Goal: Task Accomplishment & Management: Manage account settings

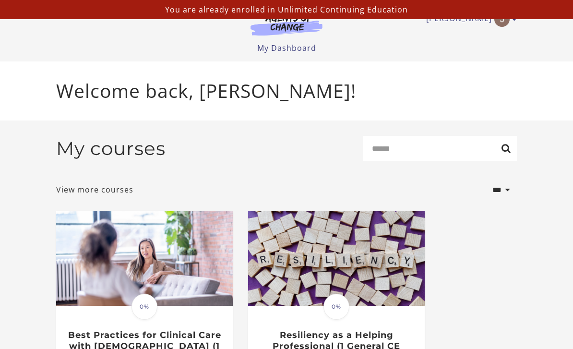
click at [294, 61] on div "Jonisia W My Account Support Sign Out Toggle menu Menu My Dashboard My Account …" at bounding box center [287, 30] width 476 height 61
click at [508, 22] on img "Toggle menu" at bounding box center [502, 19] width 15 height 15
click at [513, 19] on div "You are already enrolled in Unlimited Continuing Education" at bounding box center [286, 9] width 573 height 19
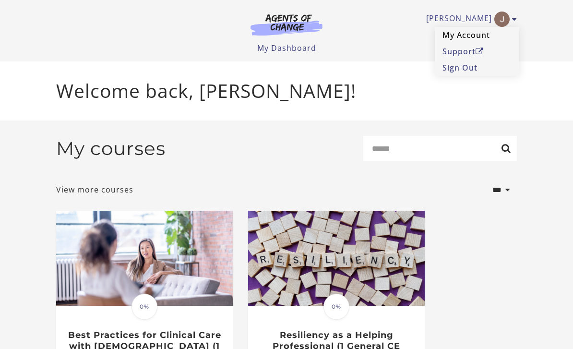
click at [472, 37] on link "My Account" at bounding box center [477, 35] width 85 height 16
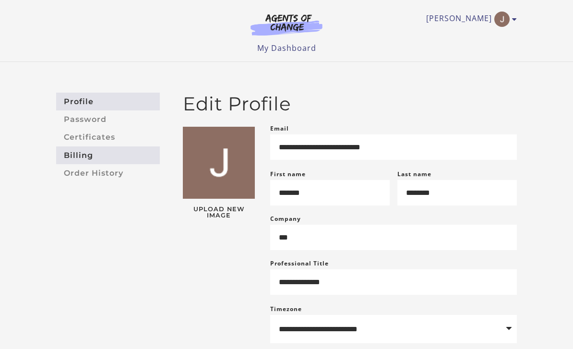
click at [75, 155] on link "Billing" at bounding box center [108, 155] width 104 height 18
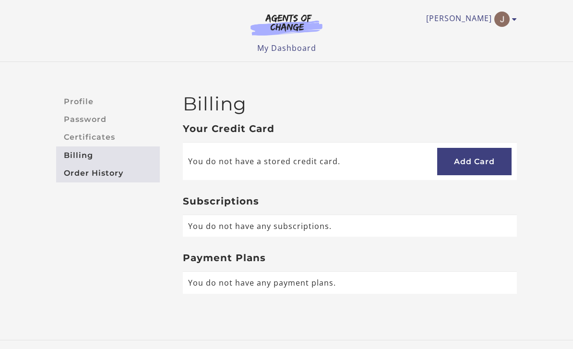
click at [69, 175] on link "Order History" at bounding box center [108, 173] width 104 height 18
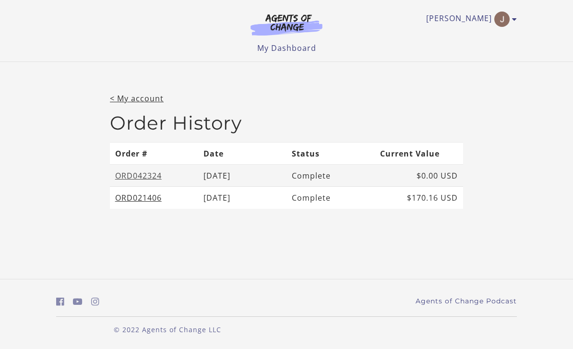
click at [128, 178] on link "ORD042324" at bounding box center [138, 175] width 47 height 11
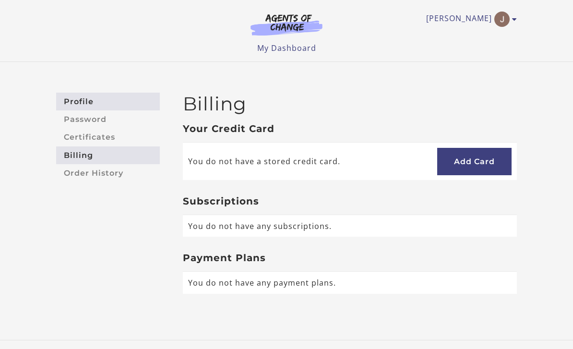
click at [74, 98] on link "Profile" at bounding box center [108, 102] width 104 height 18
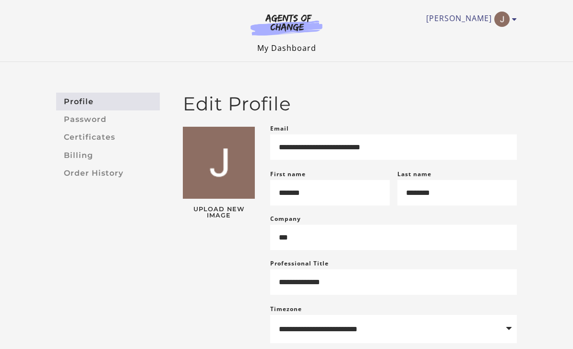
click at [296, 46] on link "My Dashboard" at bounding box center [286, 48] width 59 height 11
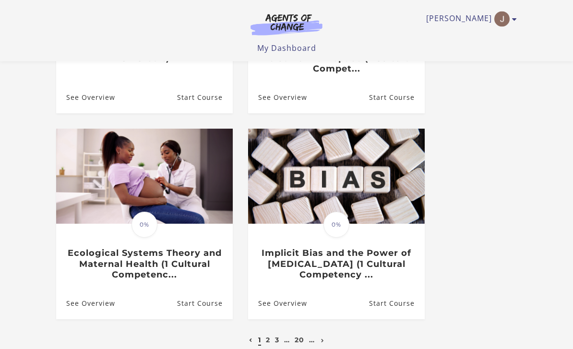
scroll to position [499, 0]
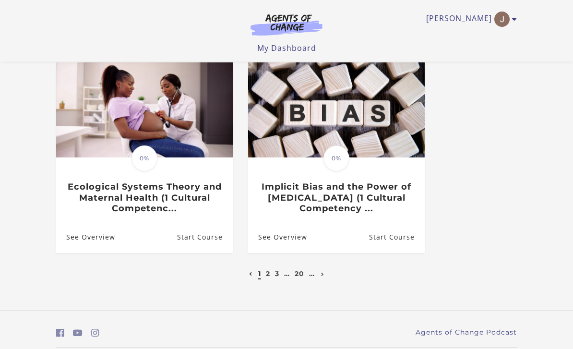
click at [301, 270] on link "20" at bounding box center [300, 273] width 10 height 9
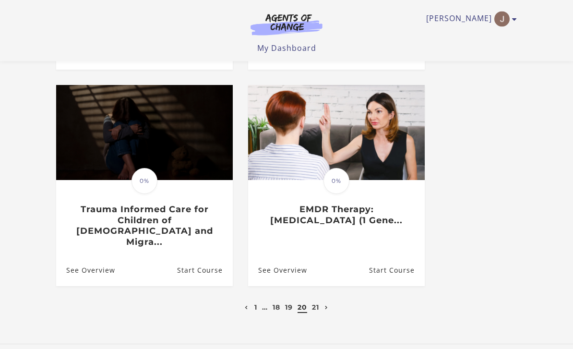
scroll to position [499, 0]
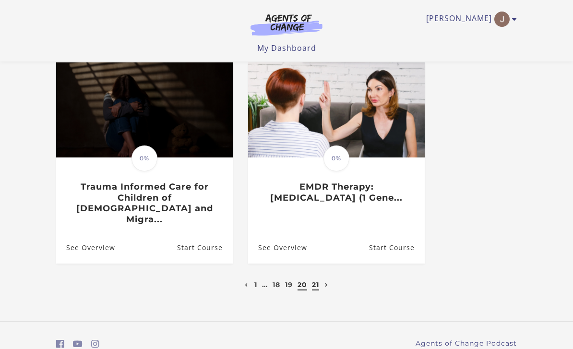
click at [317, 280] on link "21" at bounding box center [315, 284] width 7 height 9
